Goal: Task Accomplishment & Management: Use online tool/utility

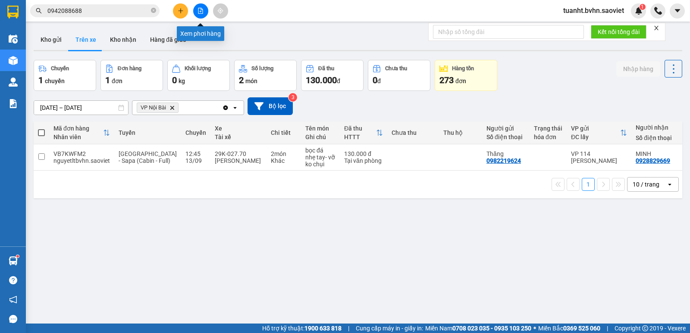
click at [201, 6] on button at bounding box center [200, 10] width 15 height 15
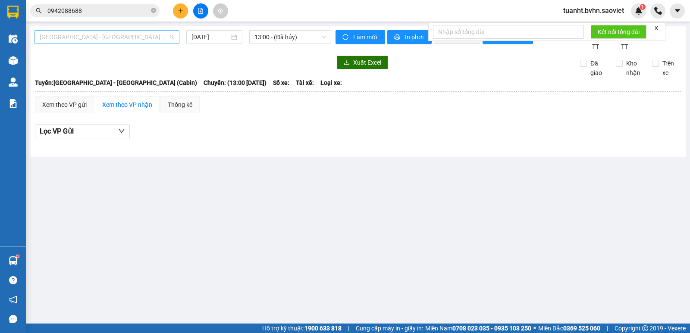
click at [100, 36] on span "[GEOGRAPHIC_DATA] - [GEOGRAPHIC_DATA] (Cabin)" at bounding box center [107, 37] width 135 height 13
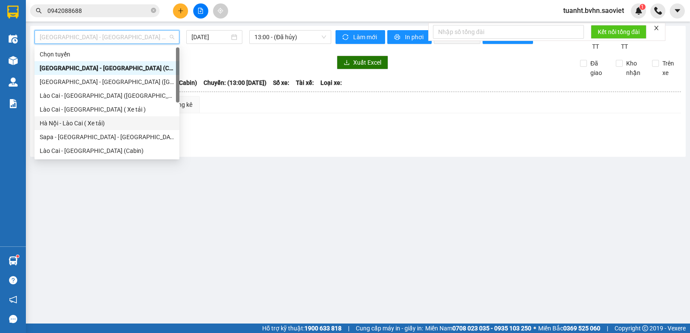
scroll to position [69, 0]
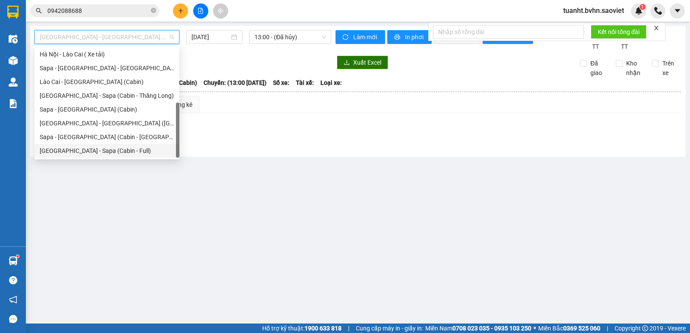
click at [88, 150] on div "[GEOGRAPHIC_DATA] - Sapa (Cabin - Full)" at bounding box center [107, 150] width 135 height 9
type input "[DATE]"
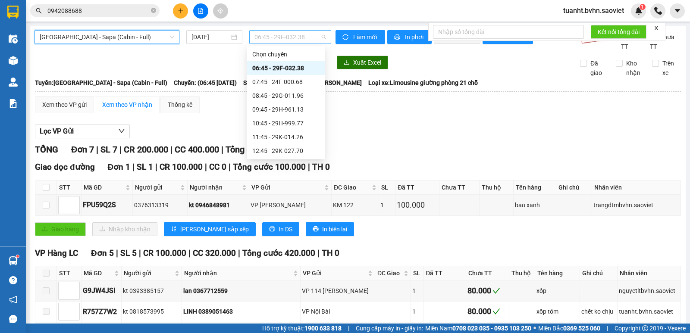
click at [279, 35] on span "06:45 - 29F-032.38" at bounding box center [289, 37] width 71 height 13
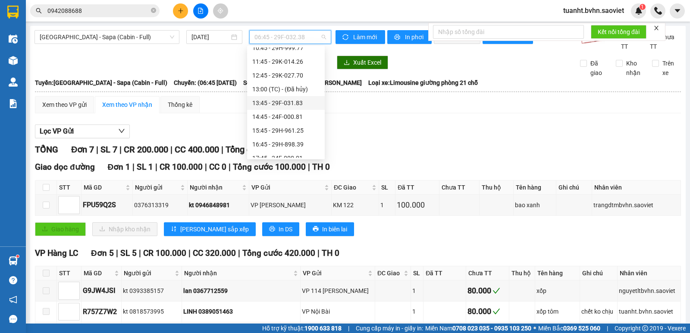
scroll to position [86, 0]
click at [290, 121] on div "15:45 - 29H-961.25" at bounding box center [285, 119] width 67 height 9
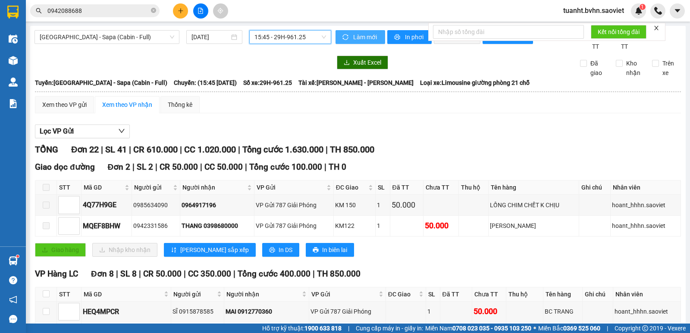
click at [363, 37] on span "Làm mới" at bounding box center [365, 36] width 25 height 9
click at [408, 39] on span "In phơi" at bounding box center [415, 36] width 20 height 9
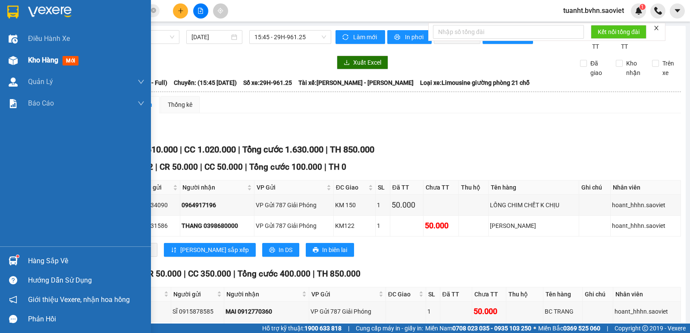
click at [30, 58] on span "Kho hàng" at bounding box center [43, 60] width 30 height 8
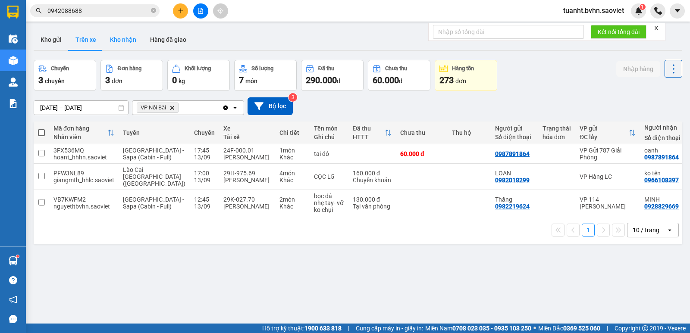
click at [126, 41] on button "Kho nhận" at bounding box center [123, 39] width 40 height 21
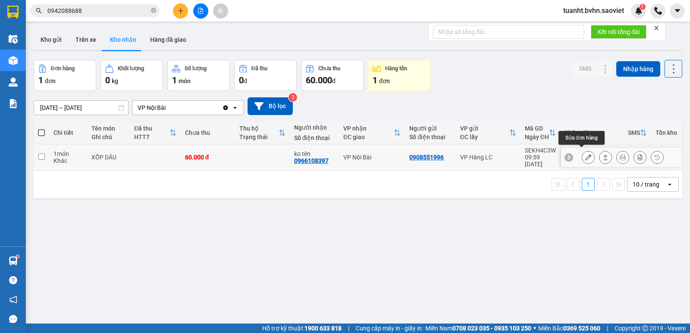
click at [585, 154] on icon at bounding box center [588, 157] width 6 height 6
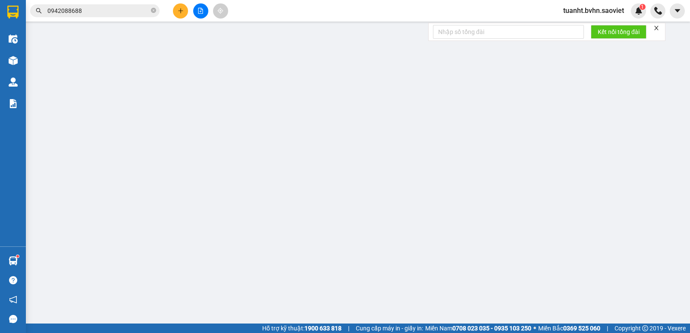
type input "0908551996"
type input "0966108397"
type input "ko tên"
type input "60.000"
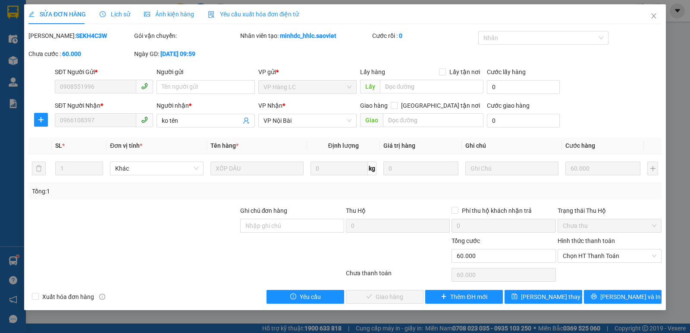
click at [588, 239] on label "Hình thức thanh toán" at bounding box center [586, 241] width 57 height 7
click at [588, 250] on input "Hình thức thanh toán" at bounding box center [607, 256] width 88 height 13
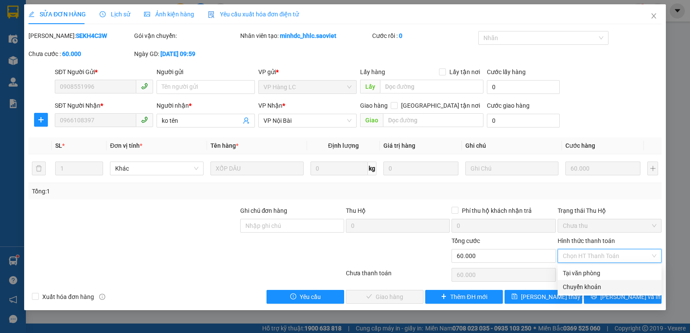
click at [587, 286] on div "Chuyển khoản" at bounding box center [610, 286] width 94 height 9
type input "0"
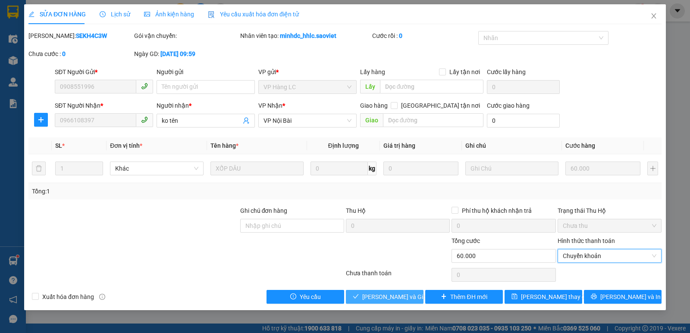
click at [408, 295] on span "[PERSON_NAME] và Giao hàng" at bounding box center [403, 296] width 83 height 9
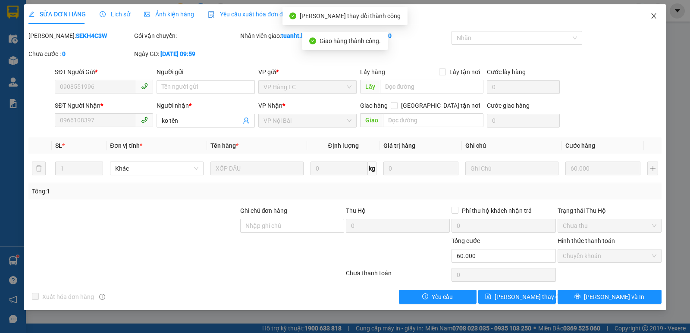
click at [655, 17] on icon "close" at bounding box center [653, 16] width 7 height 7
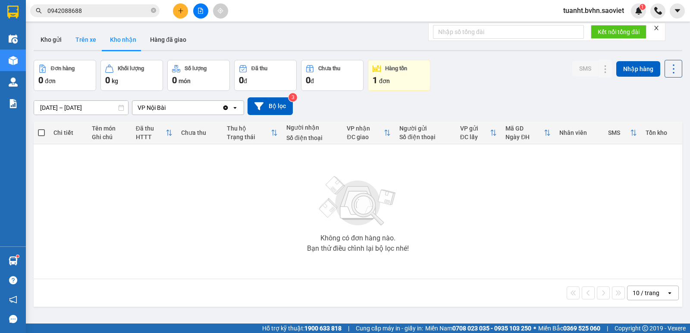
click at [80, 36] on button "Trên xe" at bounding box center [86, 39] width 35 height 21
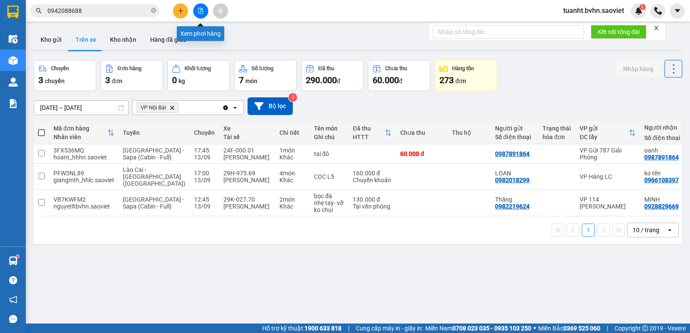
click at [199, 11] on icon "file-add" at bounding box center [201, 11] width 6 height 6
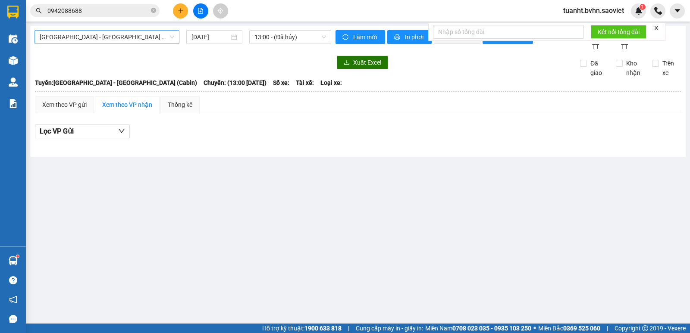
click at [109, 38] on span "[GEOGRAPHIC_DATA] - [GEOGRAPHIC_DATA] (Cabin)" at bounding box center [107, 37] width 135 height 13
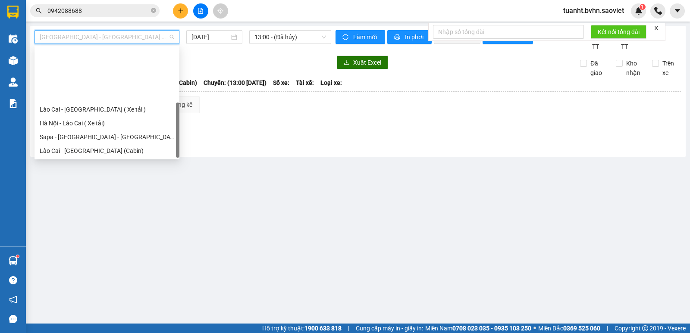
scroll to position [69, 0]
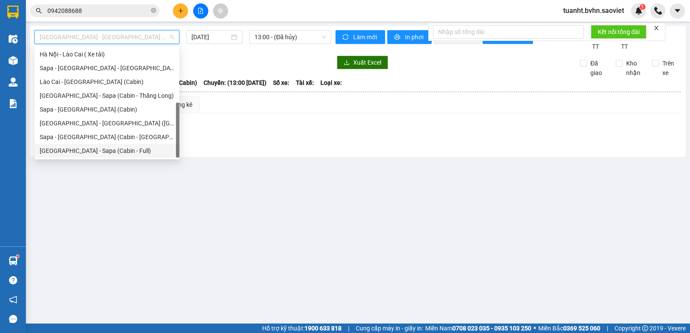
click at [82, 149] on div "[GEOGRAPHIC_DATA] - Sapa (Cabin - Full)" at bounding box center [107, 150] width 135 height 9
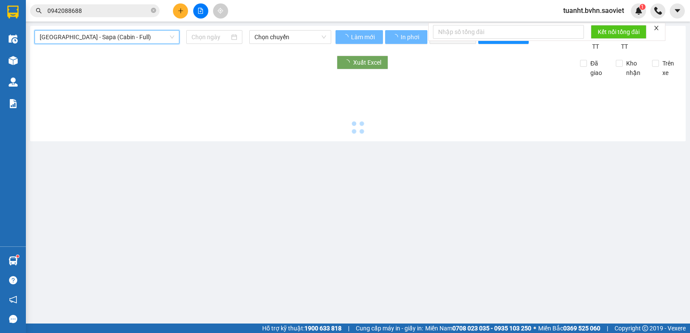
type input "[DATE]"
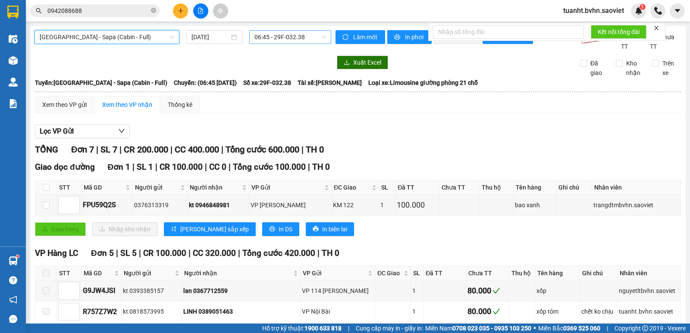
click at [285, 32] on span "06:45 - 29F-032.38" at bounding box center [289, 37] width 71 height 13
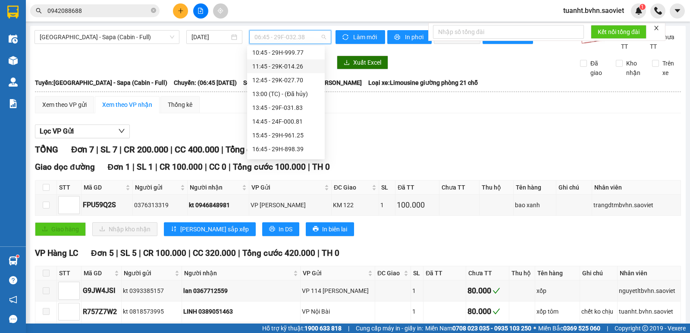
scroll to position [86, 0]
click at [285, 133] on div "16:45 - 29H-898.39" at bounding box center [285, 133] width 67 height 9
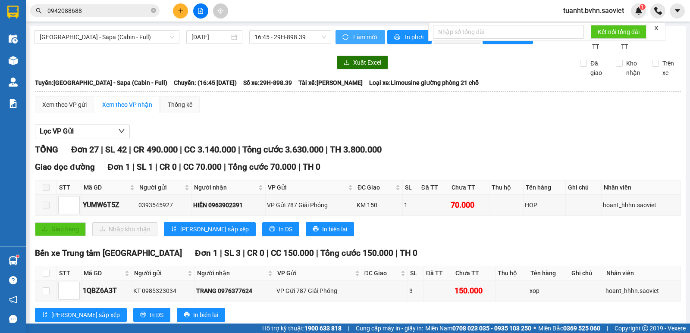
click at [366, 34] on span "Làm mới" at bounding box center [365, 36] width 25 height 9
click at [405, 38] on span "In phơi" at bounding box center [415, 36] width 20 height 9
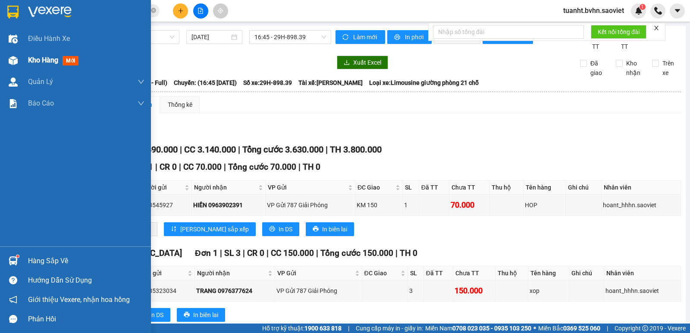
click at [38, 60] on span "Kho hàng" at bounding box center [43, 60] width 30 height 8
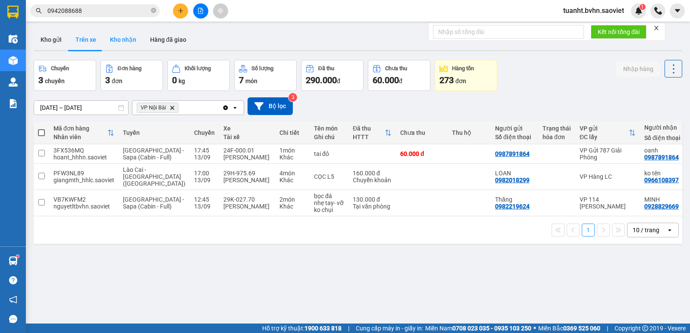
click at [132, 40] on button "Kho nhận" at bounding box center [123, 39] width 40 height 21
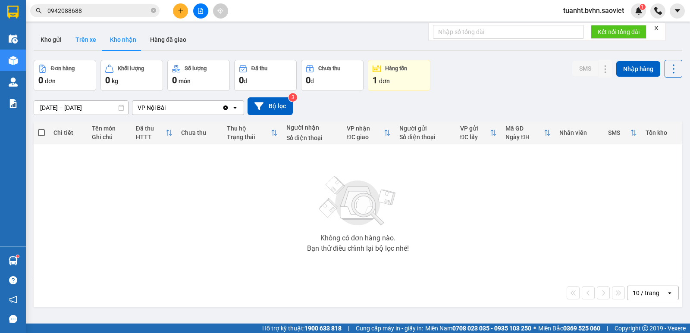
click at [75, 41] on button "Trên xe" at bounding box center [86, 39] width 35 height 21
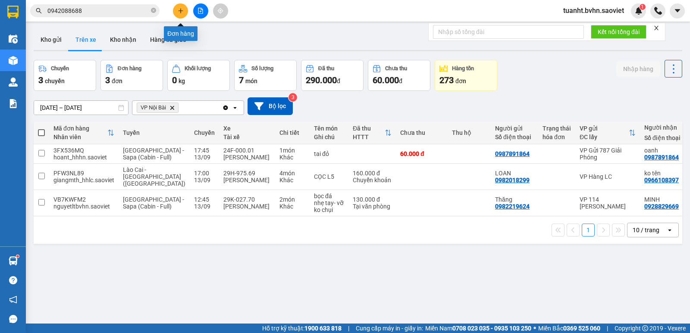
click at [180, 11] on icon "plus" at bounding box center [181, 11] width 6 height 6
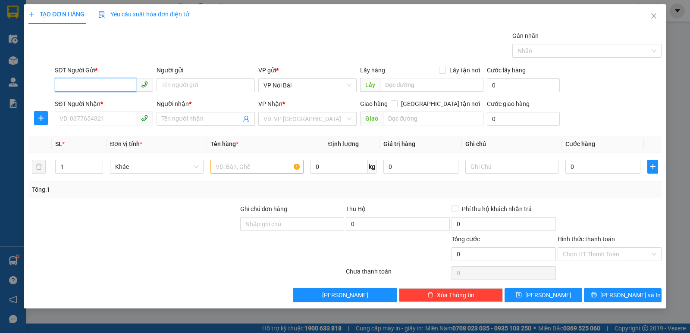
click at [119, 85] on input "SĐT Người Gửi *" at bounding box center [96, 85] width 82 height 14
type input "0812599599"
click at [116, 100] on div "0812599599 - hiếu" at bounding box center [104, 102] width 88 height 9
type input "hiếu"
type input "0975488166"
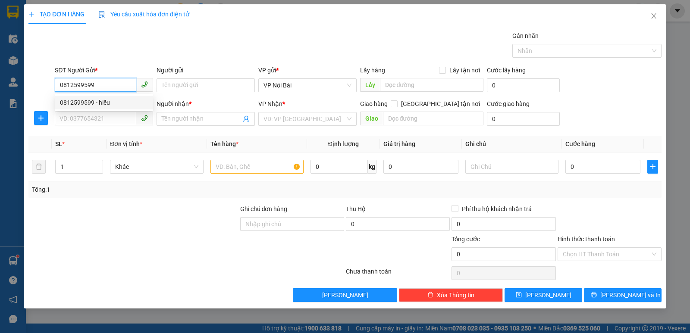
type input "HUYỀN"
type input "0812599599"
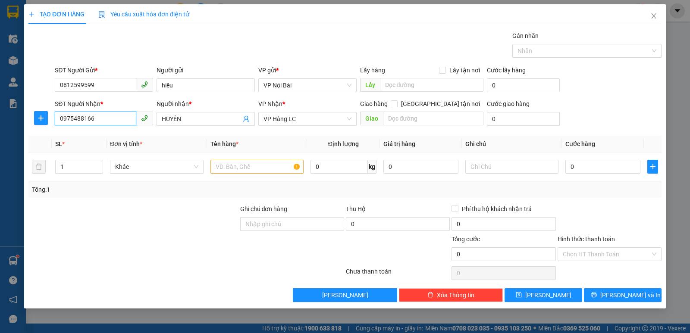
click at [120, 119] on input "0975488166" at bounding box center [96, 119] width 82 height 14
type input "0"
type input "0911163338"
click at [188, 117] on input "HUYỀN" at bounding box center [201, 118] width 79 height 9
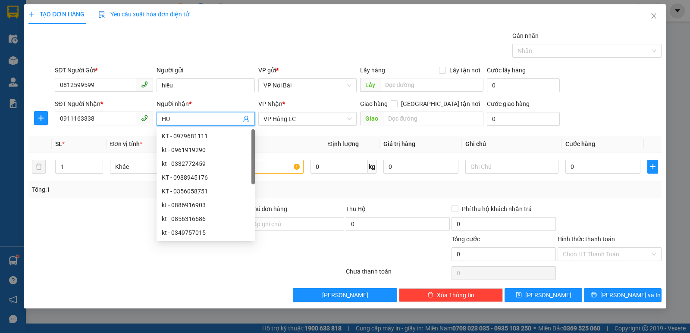
type input "H"
type input "TRUNG"
click at [103, 224] on div at bounding box center [134, 219] width 212 height 30
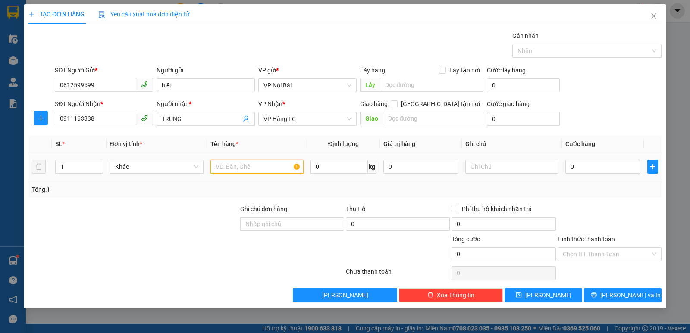
click at [264, 161] on input "text" at bounding box center [256, 167] width 93 height 14
click at [266, 163] on input "text" at bounding box center [256, 167] width 93 height 14
type input "01 HỘP SƠN"
click at [587, 169] on input "0" at bounding box center [602, 167] width 75 height 14
type input "8"
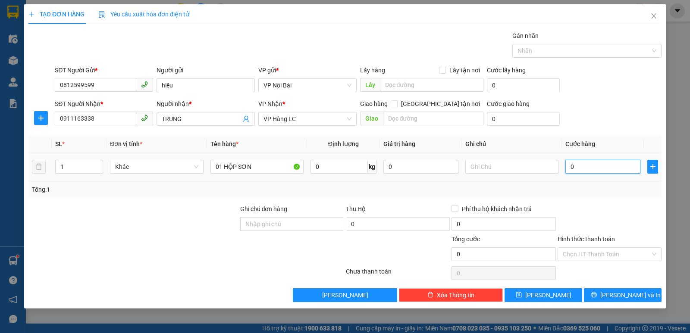
type input "8"
type input "80"
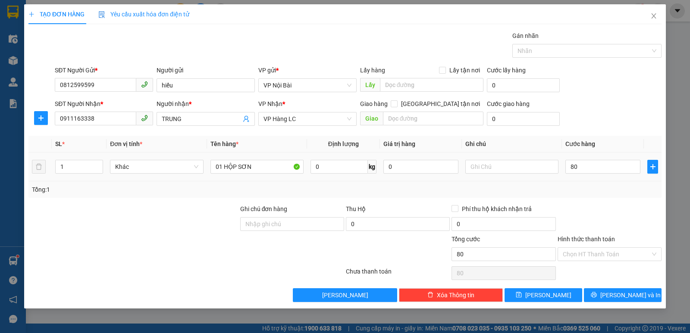
type input "80.000"
click at [586, 180] on td "80.000" at bounding box center [603, 167] width 82 height 29
click at [603, 295] on button "[PERSON_NAME] và In" at bounding box center [623, 296] width 78 height 14
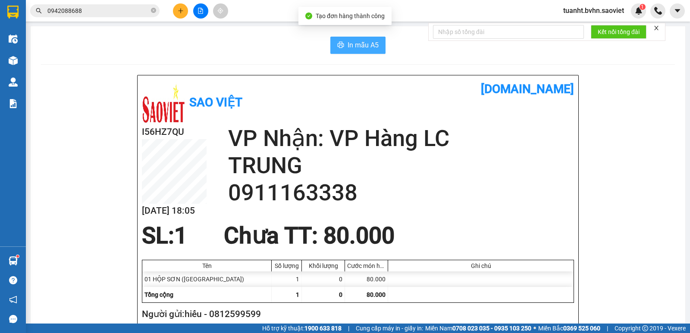
click at [359, 43] on span "In mẫu A5" at bounding box center [363, 45] width 31 height 11
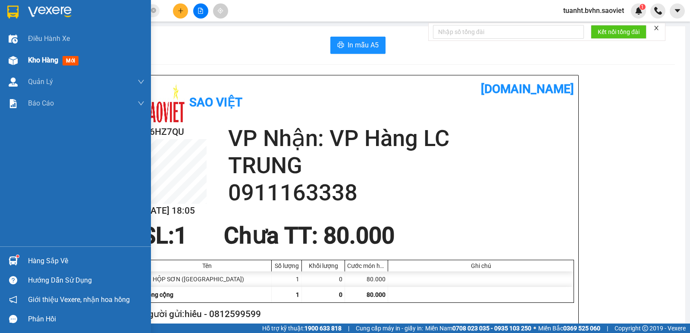
click at [28, 56] on span "Kho hàng" at bounding box center [43, 60] width 30 height 8
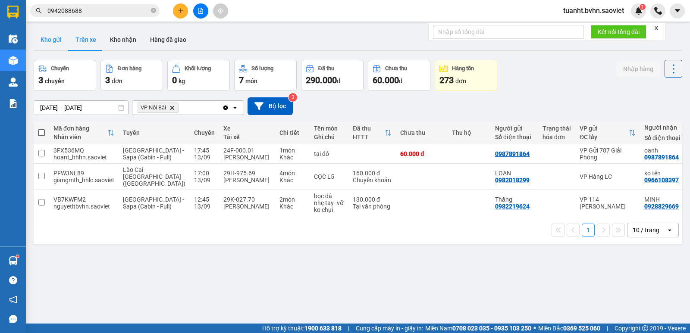
click at [50, 38] on button "Kho gửi" at bounding box center [51, 39] width 35 height 21
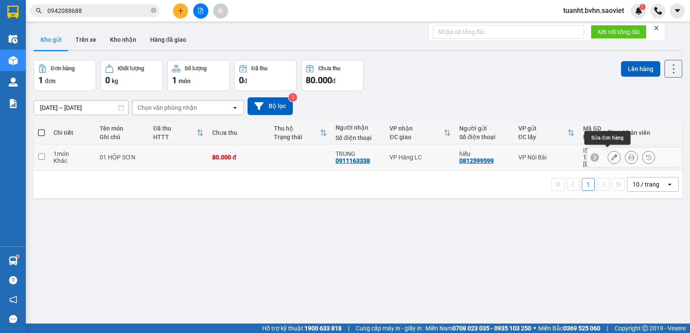
click at [608, 156] on button at bounding box center [614, 157] width 12 height 15
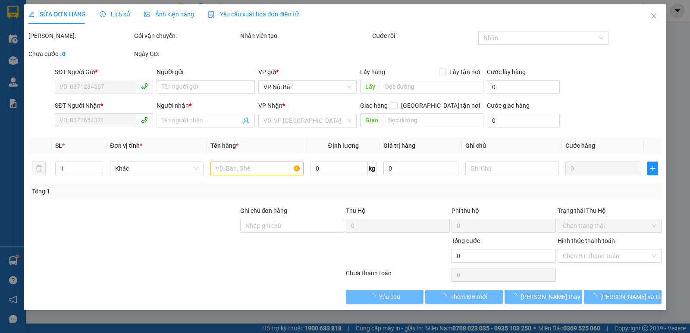
type input "0812599599"
type input "hiếu"
type input "0911163338"
type input "TRUNG"
type input "80.000"
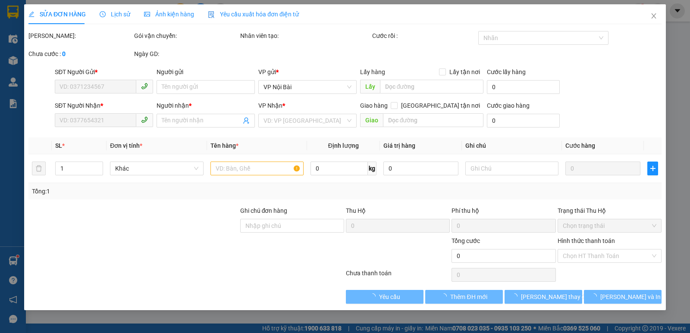
type input "80.000"
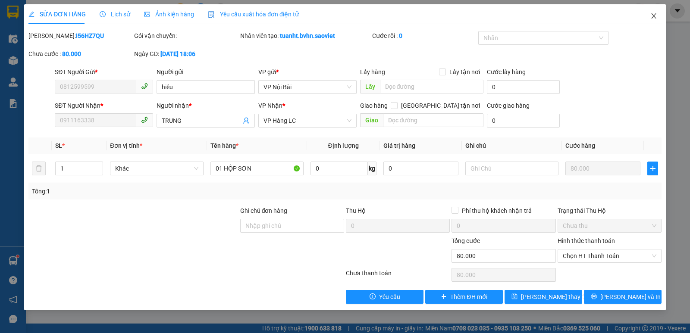
click at [656, 16] on icon "close" at bounding box center [653, 16] width 7 height 7
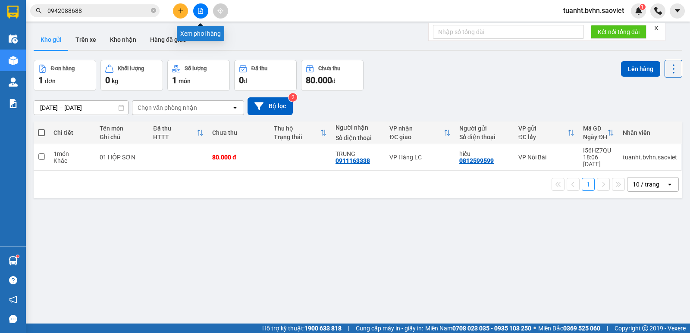
click at [200, 12] on icon "file-add" at bounding box center [200, 11] width 5 height 6
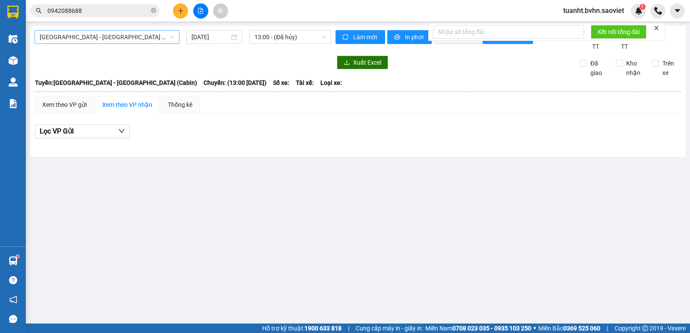
click at [132, 40] on span "[GEOGRAPHIC_DATA] - [GEOGRAPHIC_DATA] (Cabin)" at bounding box center [107, 37] width 135 height 13
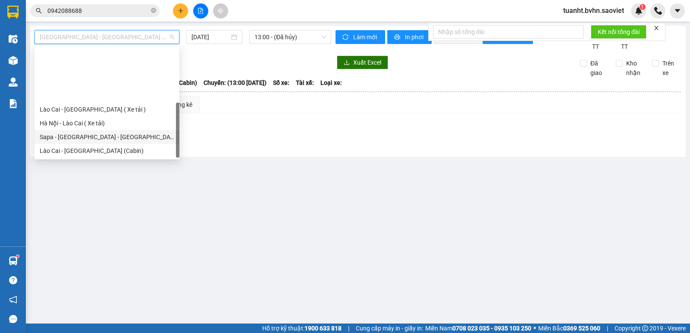
scroll to position [69, 0]
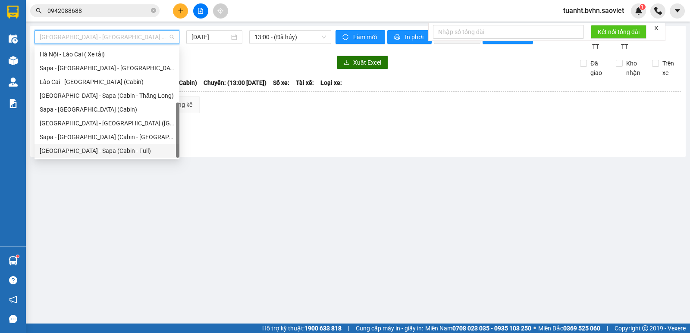
click at [99, 151] on div "[GEOGRAPHIC_DATA] - Sapa (Cabin - Full)" at bounding box center [107, 150] width 135 height 9
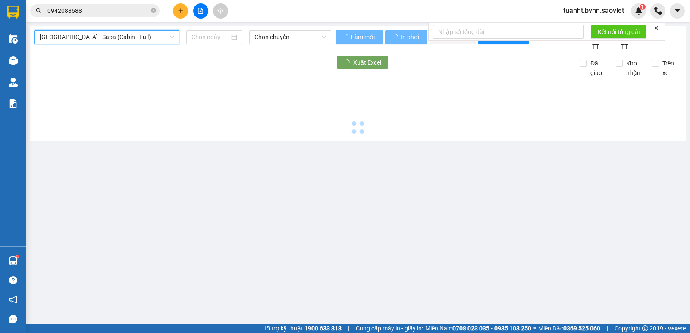
type input "[DATE]"
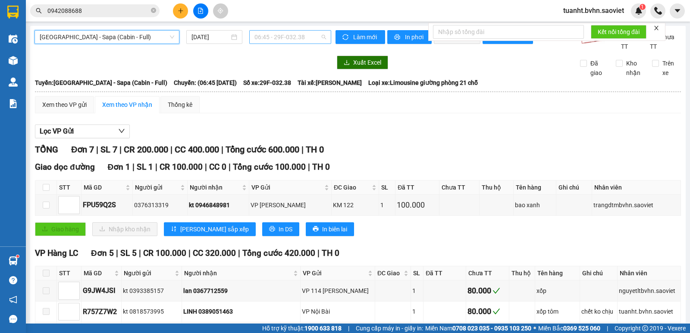
click at [309, 38] on span "06:45 - 29F-032.38" at bounding box center [289, 37] width 71 height 13
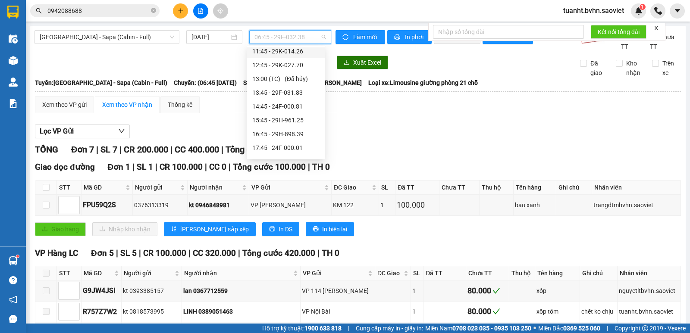
scroll to position [86, 0]
click at [296, 150] on div "17:45 - 24F-000.01" at bounding box center [285, 147] width 67 height 9
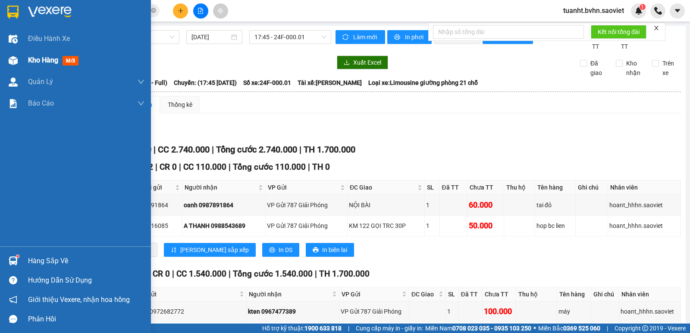
click at [25, 58] on div "Kho hàng mới" at bounding box center [75, 61] width 151 height 22
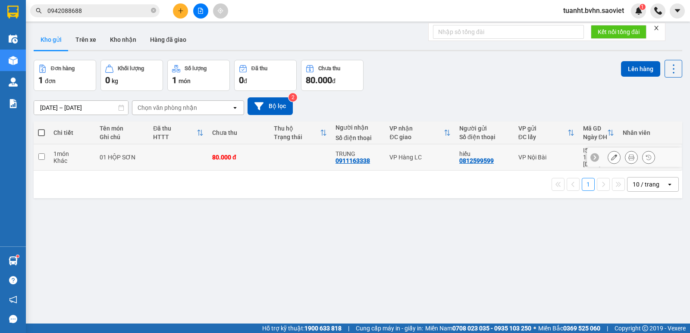
click at [36, 154] on td at bounding box center [42, 157] width 16 height 26
checkbox input "true"
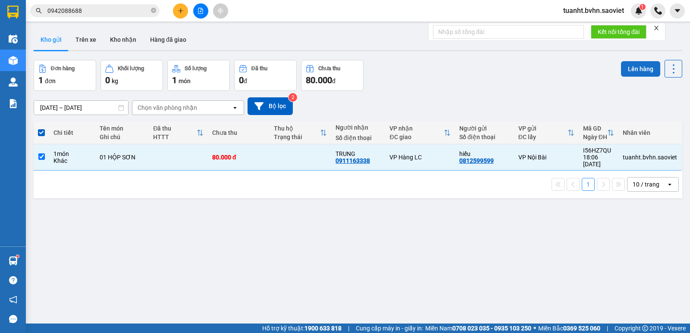
click at [634, 69] on button "Lên hàng" at bounding box center [640, 69] width 39 height 16
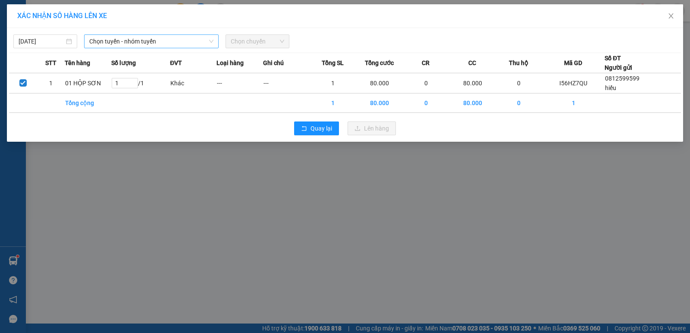
click at [212, 40] on icon "down" at bounding box center [211, 41] width 5 height 5
click at [186, 44] on span "Chọn tuyến - nhóm tuyến" at bounding box center [151, 41] width 124 height 13
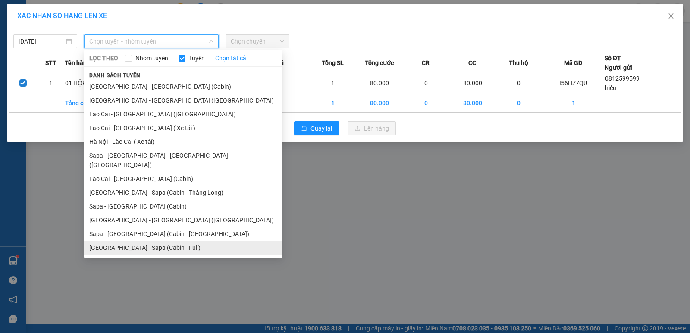
click at [154, 241] on li "[GEOGRAPHIC_DATA] - Sapa (Cabin - Full)" at bounding box center [183, 248] width 198 height 14
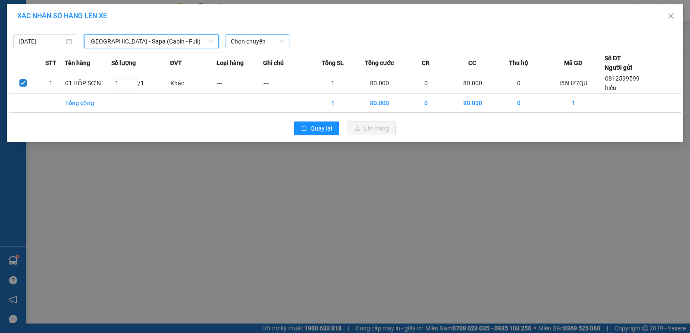
click at [272, 38] on span "Chọn chuyến" at bounding box center [257, 41] width 53 height 13
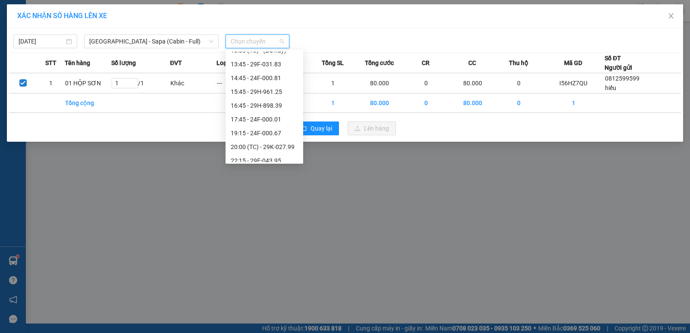
scroll to position [129, 0]
click at [273, 107] on div "17:45 - 24F-000.01" at bounding box center [264, 108] width 67 height 9
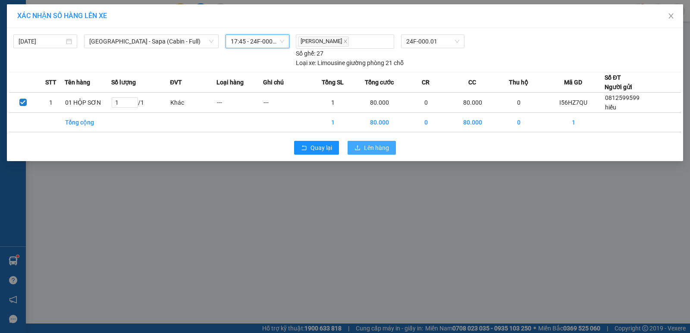
click at [377, 145] on span "Lên hàng" at bounding box center [376, 147] width 25 height 9
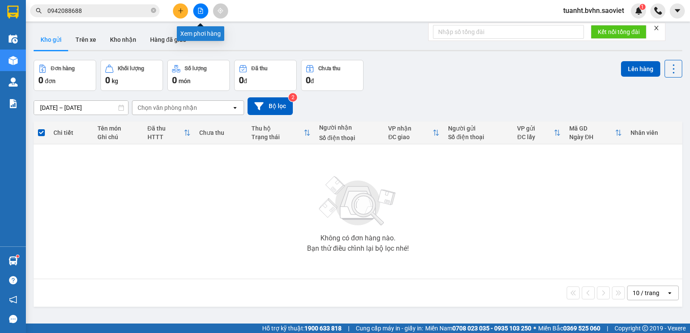
click at [201, 11] on icon "file-add" at bounding box center [201, 11] width 6 height 6
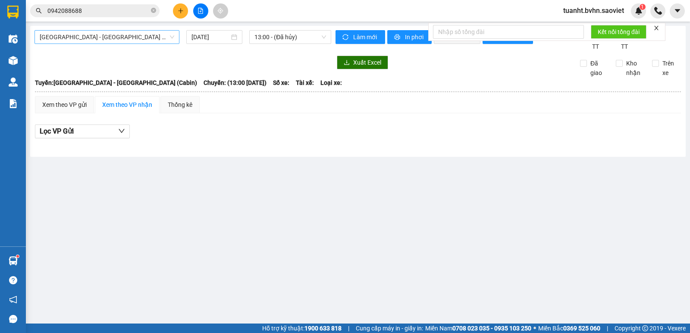
click at [134, 35] on span "[GEOGRAPHIC_DATA] - [GEOGRAPHIC_DATA] (Cabin)" at bounding box center [107, 37] width 135 height 13
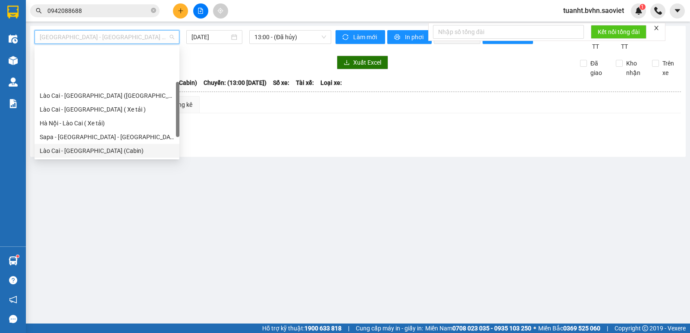
scroll to position [69, 0]
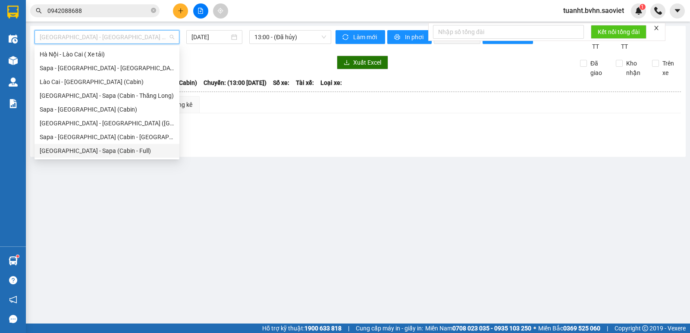
click at [114, 154] on div "[GEOGRAPHIC_DATA] - Sapa (Cabin - Full)" at bounding box center [107, 150] width 135 height 9
type input "[DATE]"
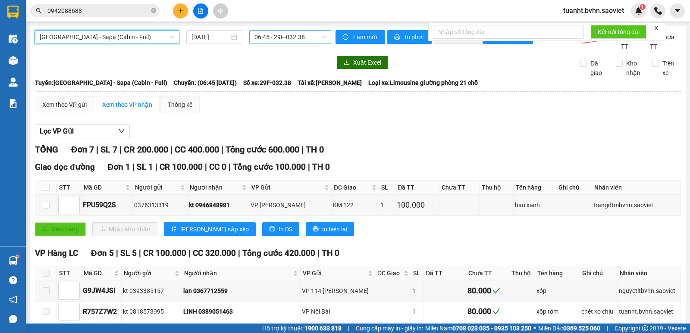
click at [318, 37] on span "06:45 - 29F-032.38" at bounding box center [289, 37] width 71 height 13
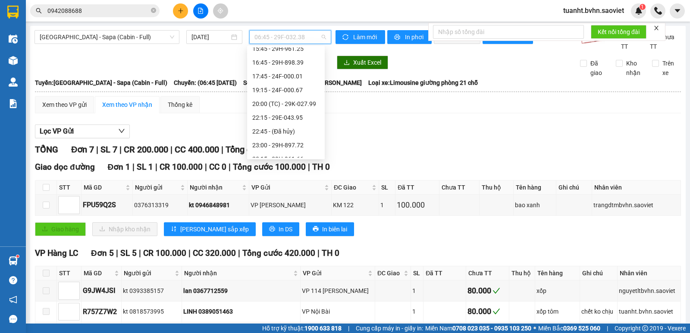
scroll to position [166, 0]
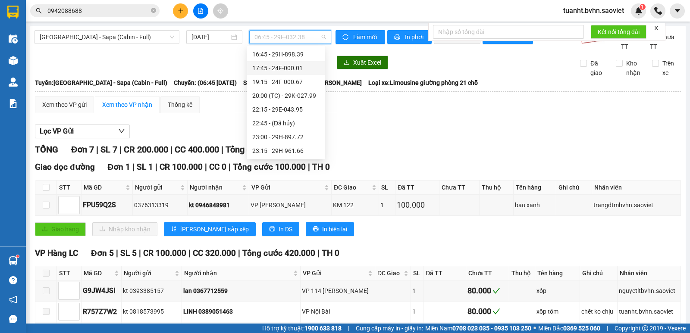
click at [295, 67] on div "17:45 - 24F-000.01" at bounding box center [285, 67] width 67 height 9
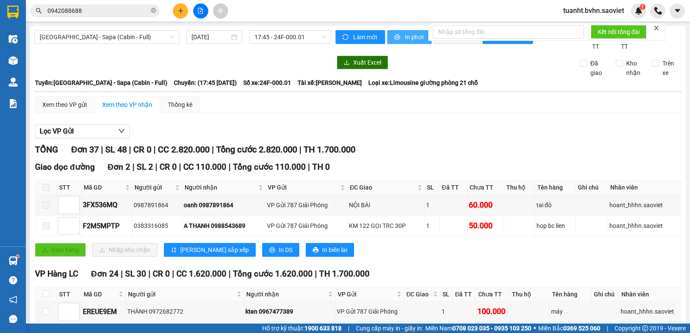
click at [405, 35] on span "In phơi" at bounding box center [415, 36] width 20 height 9
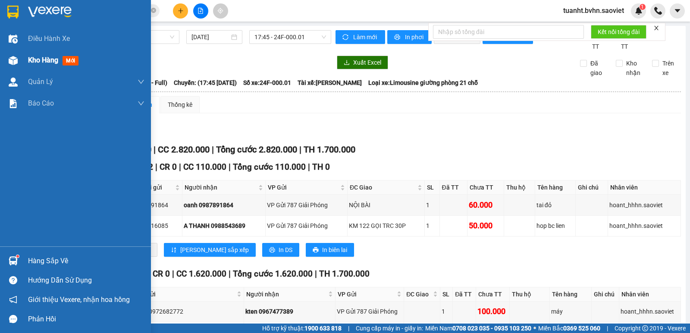
click at [19, 63] on div at bounding box center [13, 60] width 15 height 15
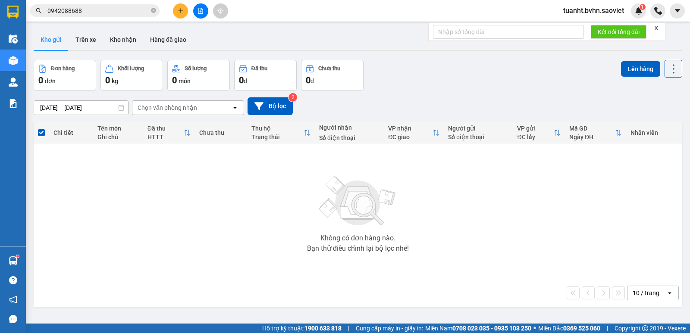
click at [91, 7] on input "0942088688" at bounding box center [98, 10] width 102 height 9
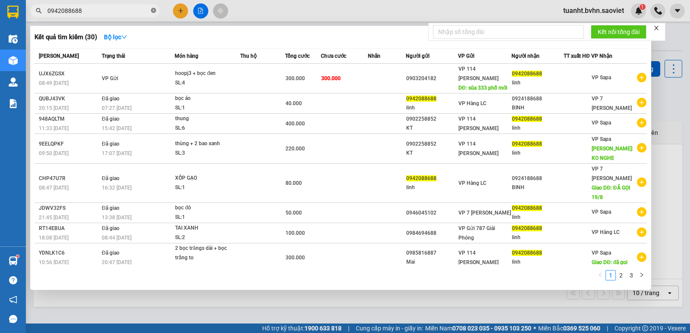
click at [152, 10] on icon "close-circle" at bounding box center [153, 10] width 5 height 5
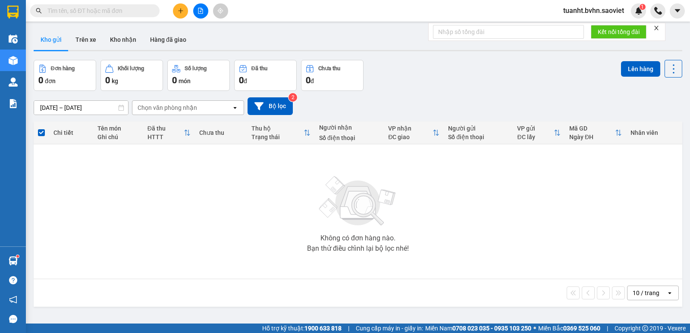
click at [132, 9] on input "text" at bounding box center [98, 10] width 102 height 9
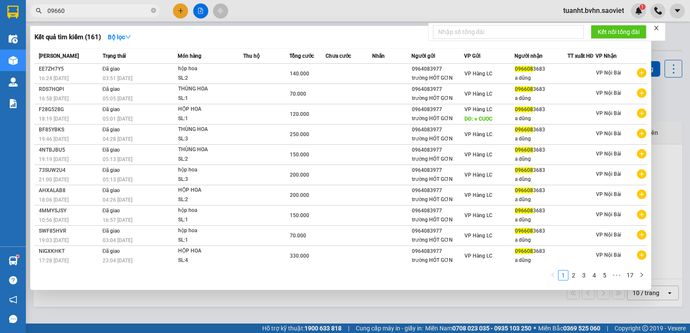
type input "0966"
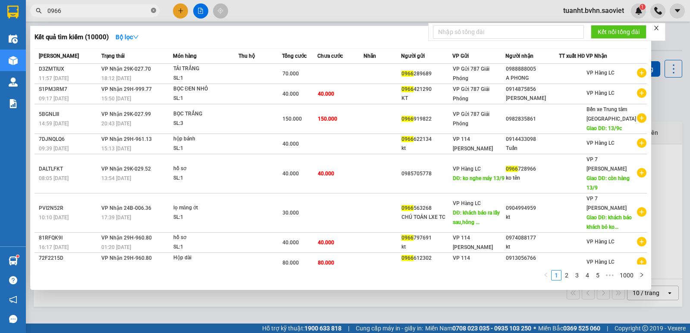
click at [151, 11] on icon "close-circle" at bounding box center [153, 10] width 5 height 5
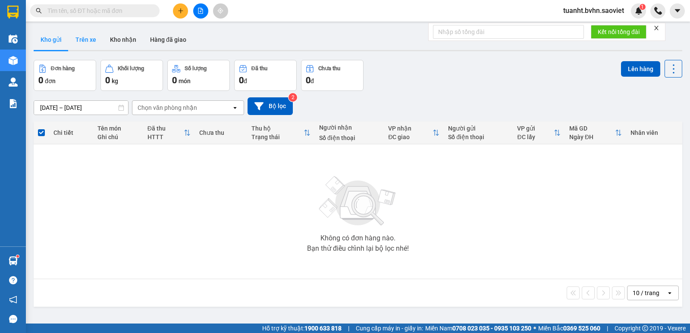
click at [94, 36] on button "Trên xe" at bounding box center [86, 39] width 35 height 21
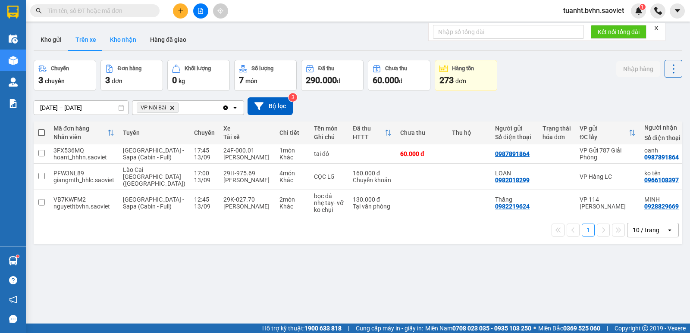
click at [128, 44] on button "Kho nhận" at bounding box center [123, 39] width 40 height 21
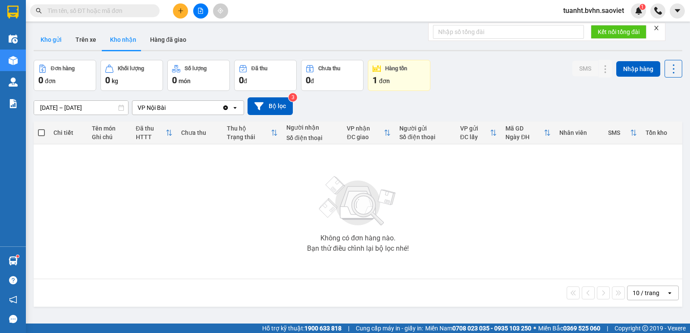
click at [62, 41] on button "Kho gửi" at bounding box center [51, 39] width 35 height 21
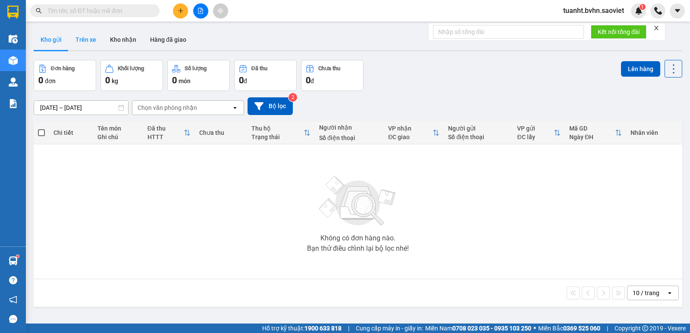
click at [85, 41] on button "Trên xe" at bounding box center [86, 39] width 35 height 21
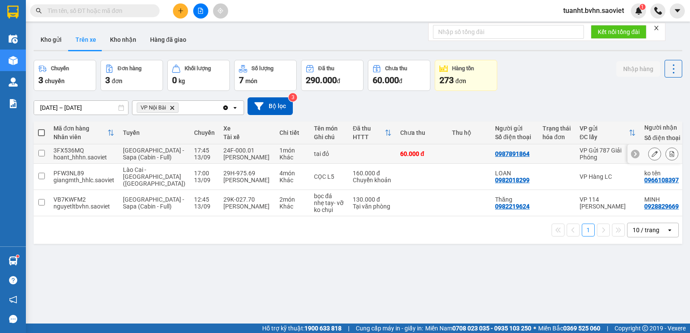
click at [42, 157] on input "checkbox" at bounding box center [41, 153] width 6 height 6
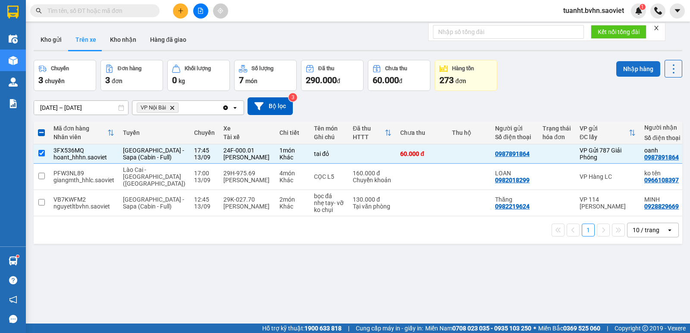
click at [621, 73] on button "Nhập hàng" at bounding box center [638, 69] width 44 height 16
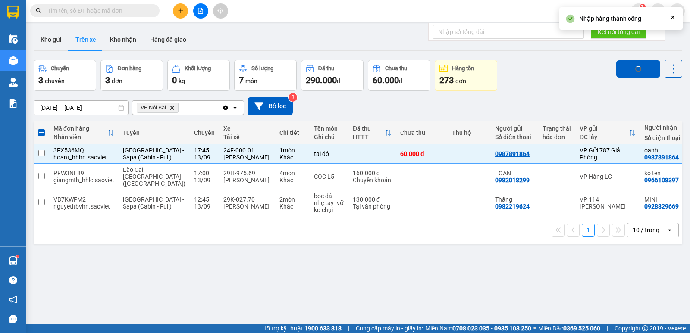
checkbox input "false"
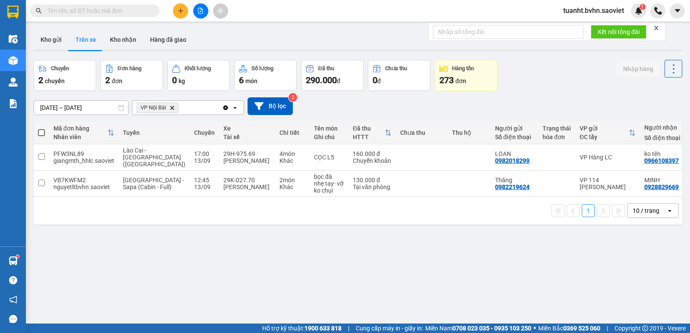
click at [658, 28] on icon "close" at bounding box center [656, 28] width 6 height 6
click at [117, 9] on input "text" at bounding box center [98, 10] width 102 height 9
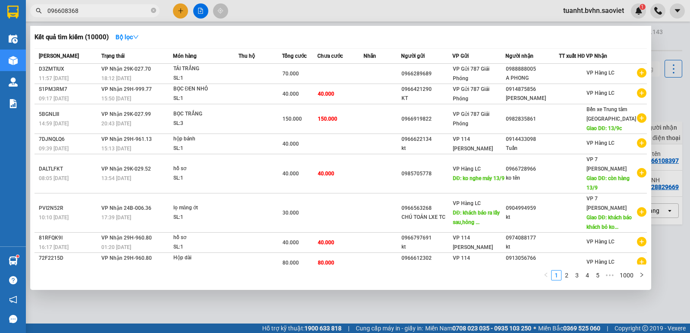
type input "0966083683"
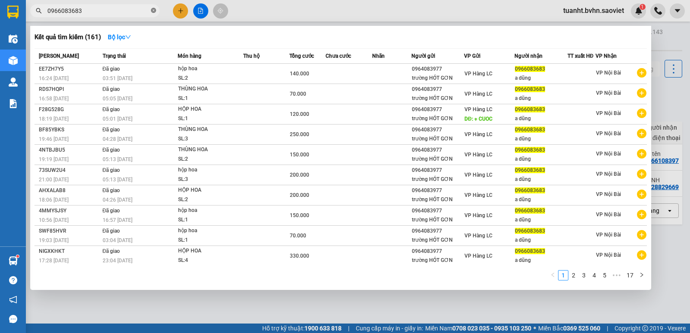
click at [155, 12] on icon "close-circle" at bounding box center [153, 10] width 5 height 5
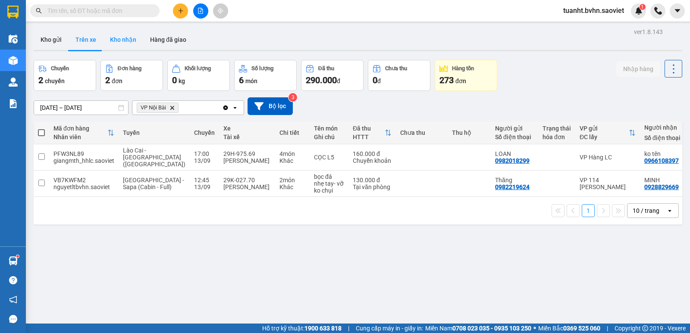
click at [117, 37] on button "Kho nhận" at bounding box center [123, 39] width 40 height 21
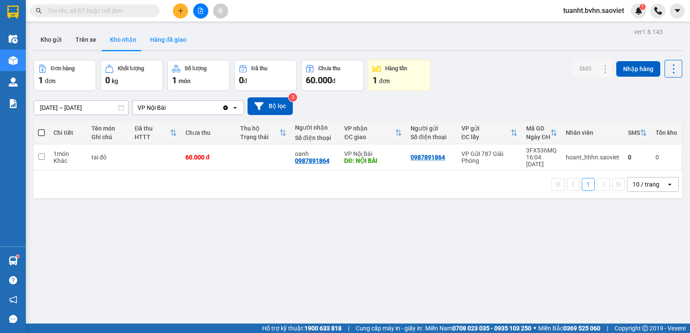
click at [155, 39] on button "Hàng đã giao" at bounding box center [168, 39] width 50 height 21
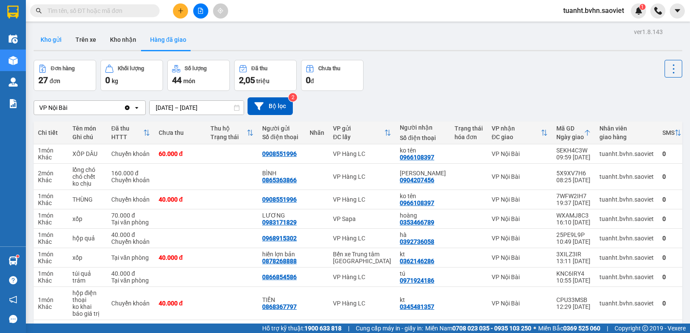
click at [56, 41] on button "Kho gửi" at bounding box center [51, 39] width 35 height 21
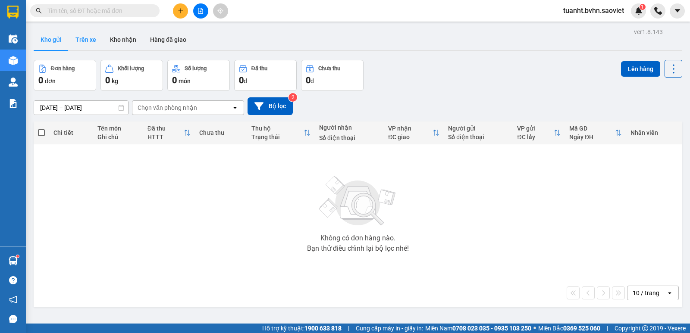
click at [82, 40] on button "Trên xe" at bounding box center [86, 39] width 35 height 21
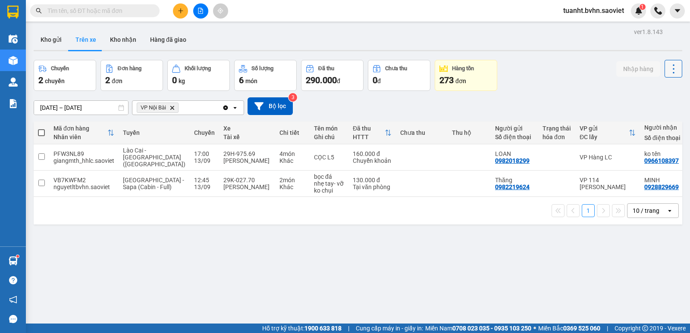
click at [668, 70] on icon at bounding box center [674, 69] width 12 height 12
click at [633, 93] on icon "Menu" at bounding box center [632, 92] width 8 height 8
